Goal: Navigation & Orientation: Find specific page/section

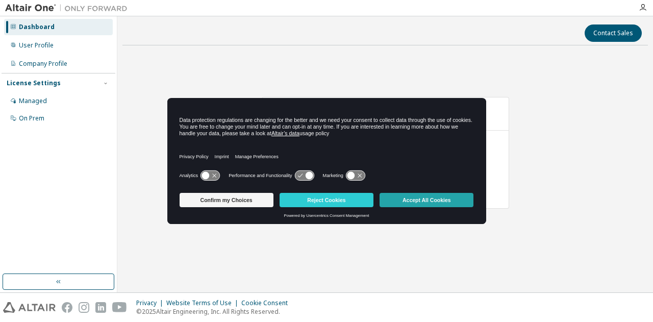
click at [416, 207] on button "Accept All Cookies" at bounding box center [426, 200] width 94 height 14
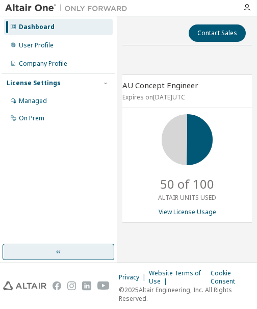
click at [57, 253] on icon "button" at bounding box center [59, 252] width 8 height 8
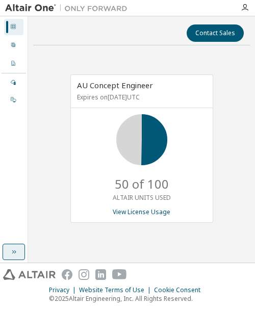
click at [81, 61] on div "AU Concept Engineer Expires on December 1, 2025 UTC 50 of 100 ALTAIR UNITS USED…" at bounding box center [141, 154] width 217 height 201
